Goal: Information Seeking & Learning: Learn about a topic

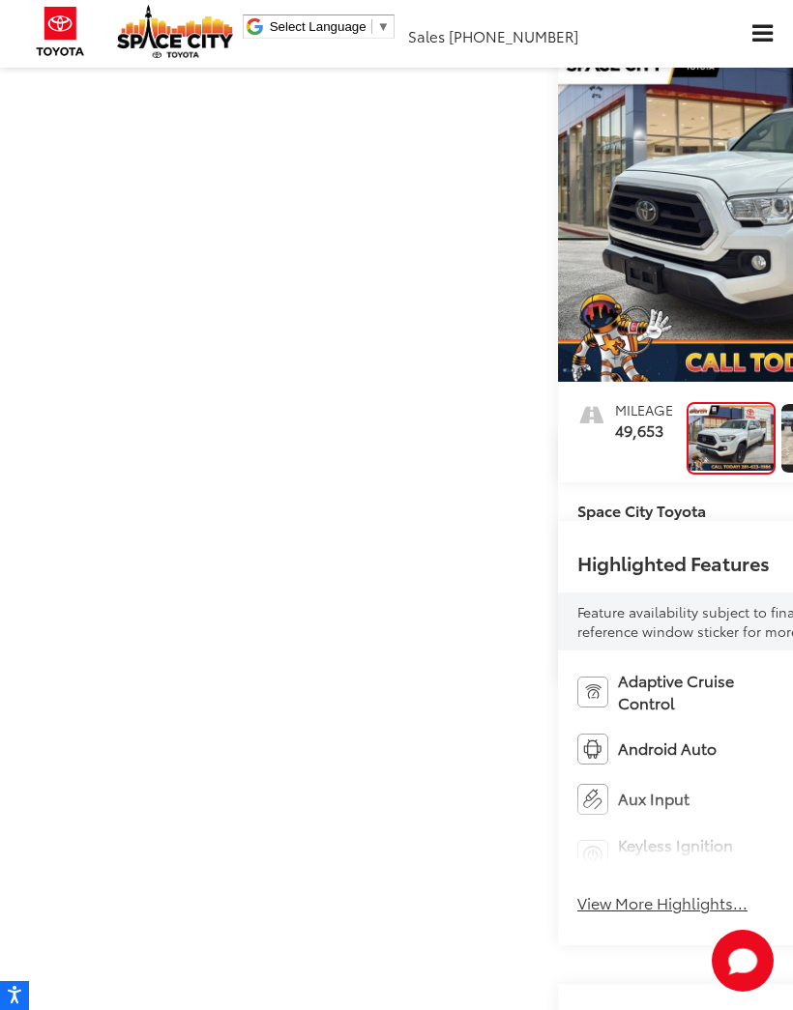
scroll to position [135, 0]
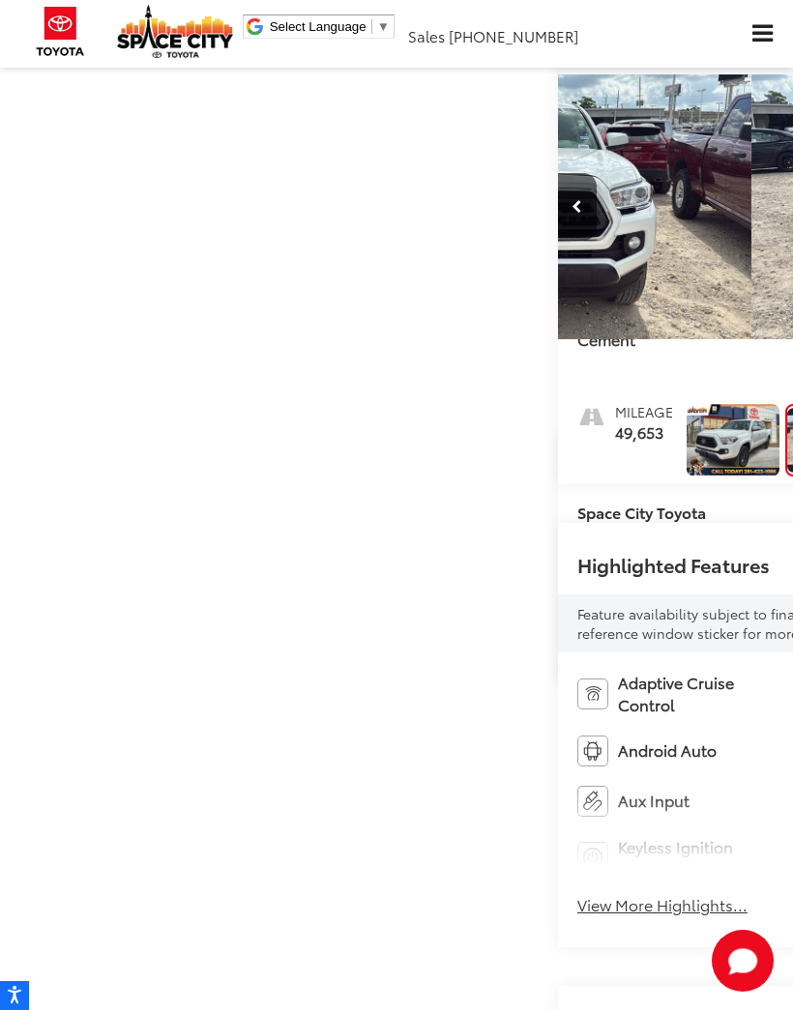
scroll to position [0, 793]
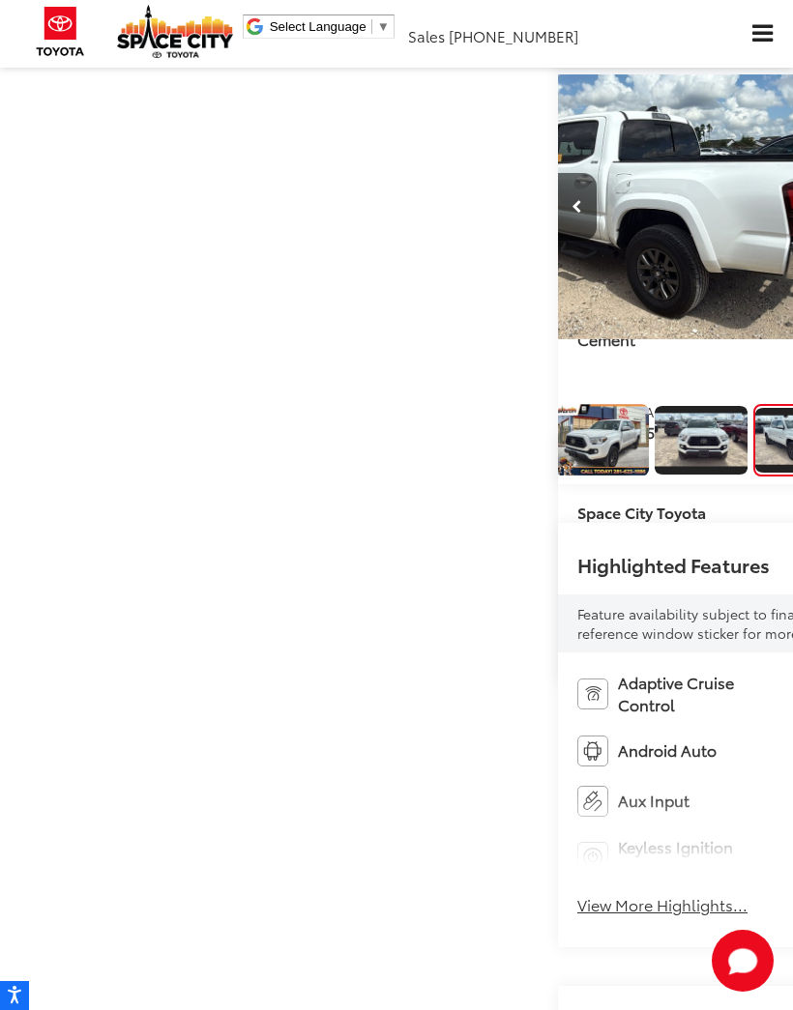
scroll to position [0, 141]
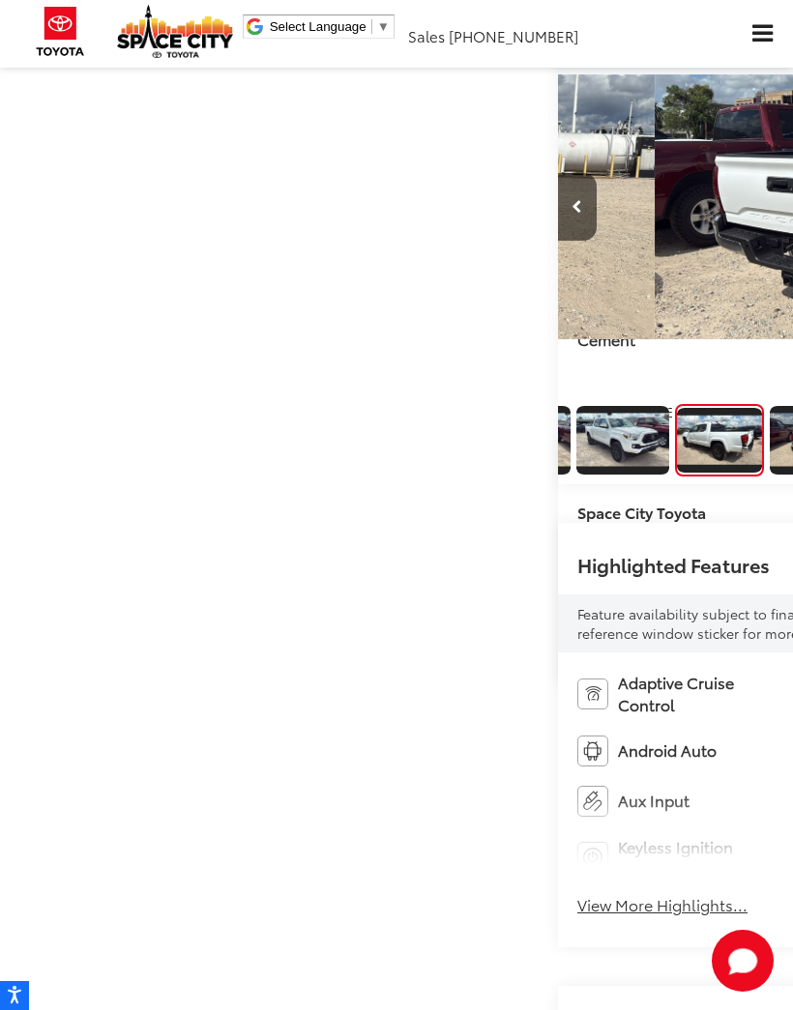
scroll to position [0, 2378]
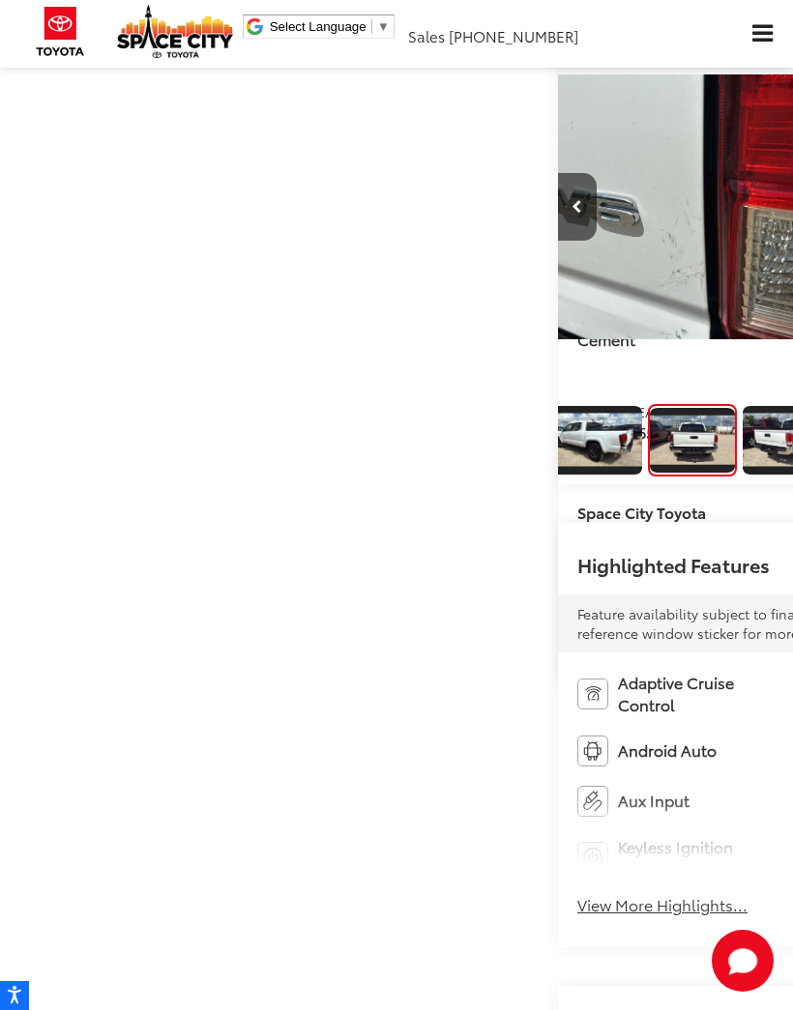
scroll to position [0, 3171]
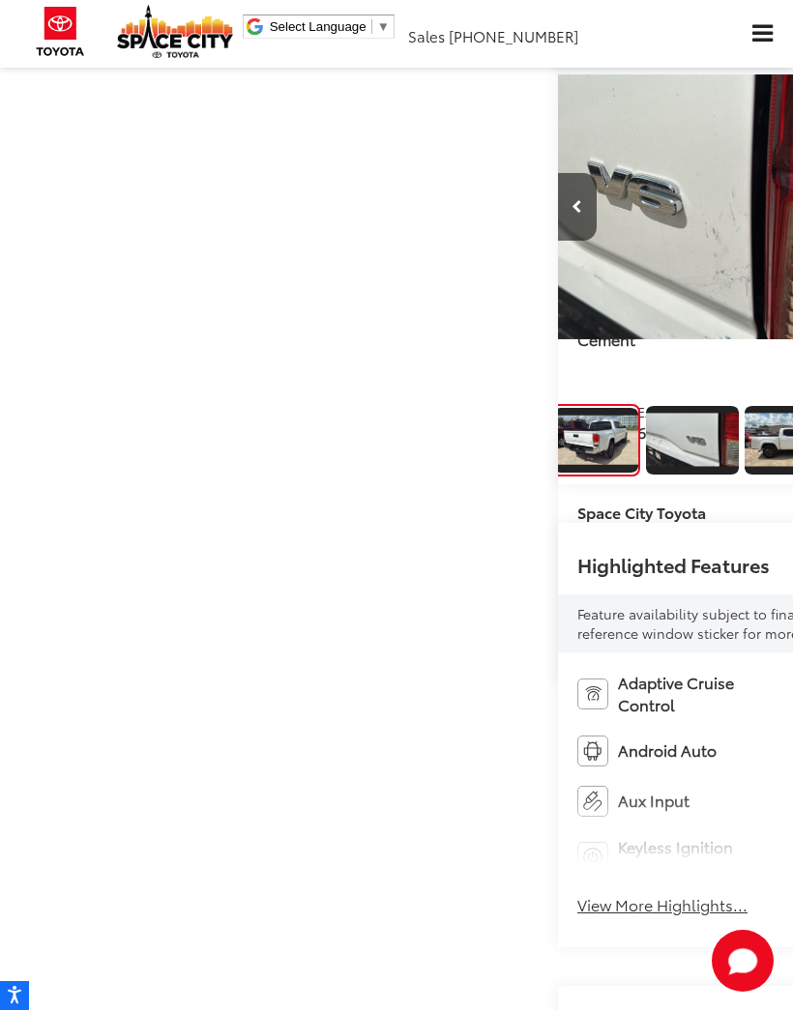
scroll to position [0, 640]
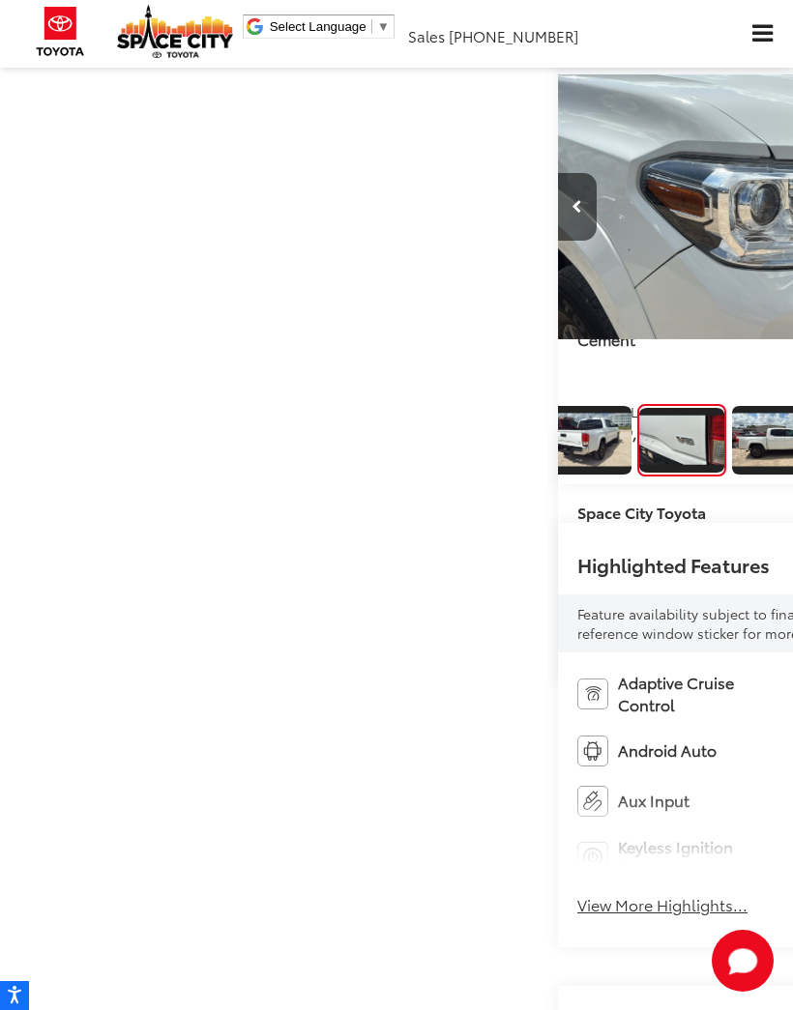
scroll to position [0, 4756]
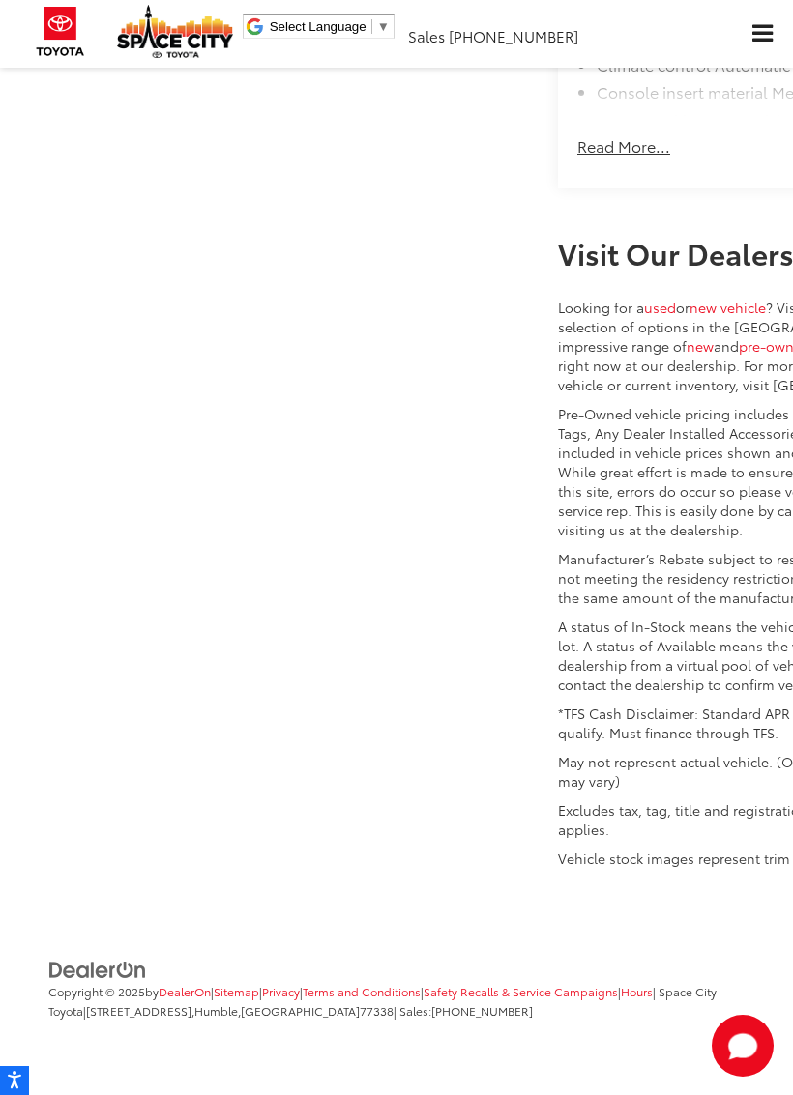
click at [577, 158] on button "Read More..." at bounding box center [623, 137] width 93 height 42
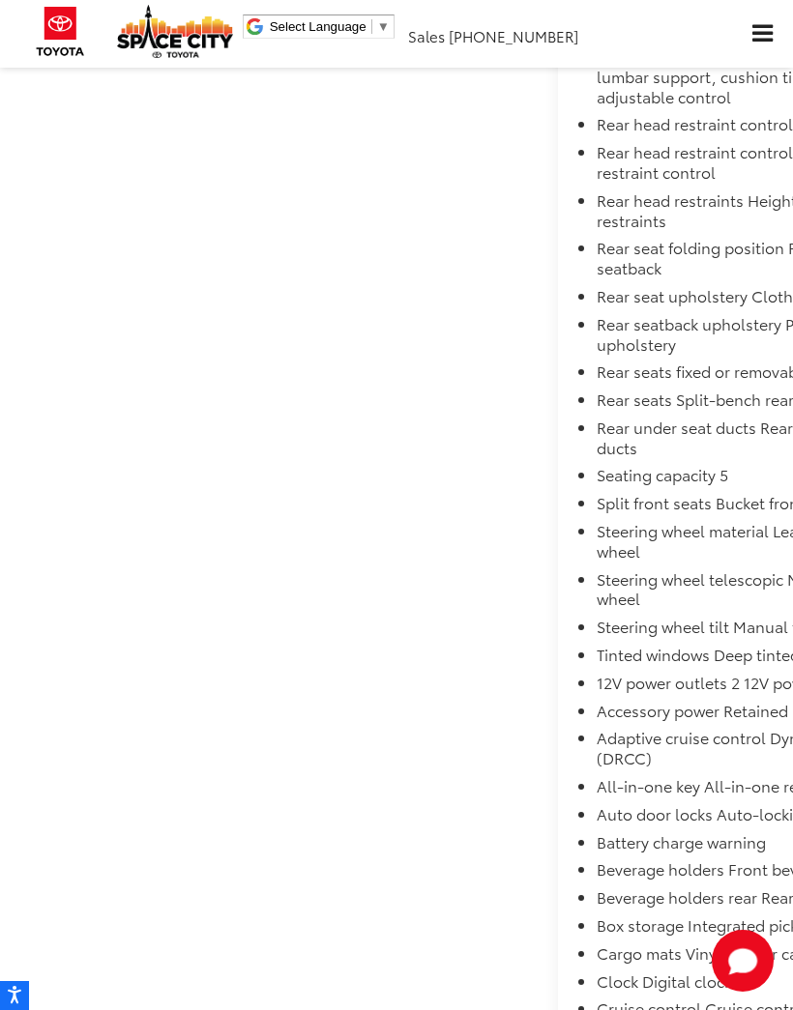
scroll to position [3006, 0]
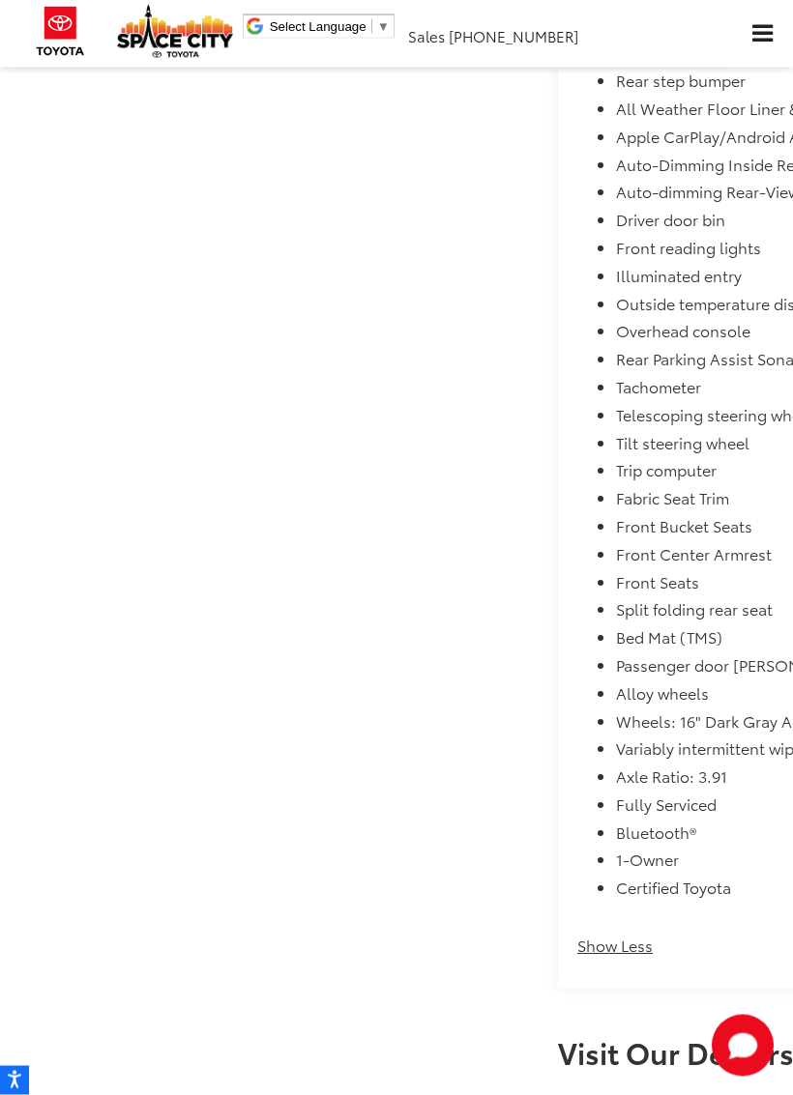
scroll to position [3463, 0]
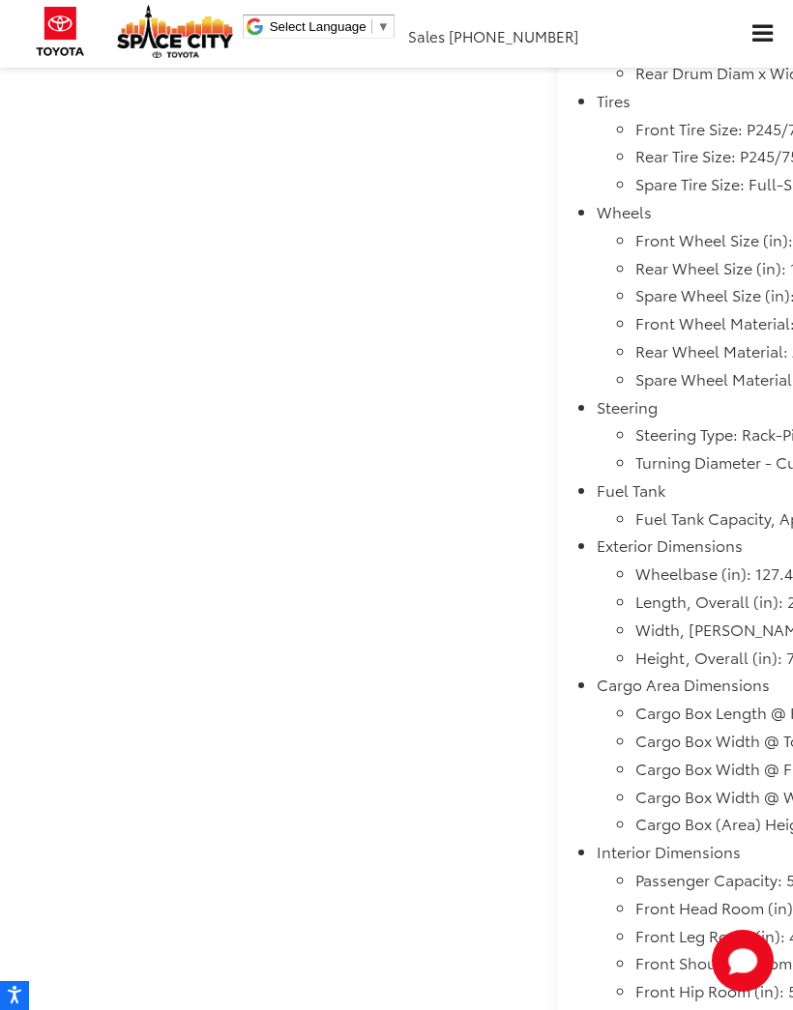
scroll to position [3036, 0]
